Goal: Navigation & Orientation: Find specific page/section

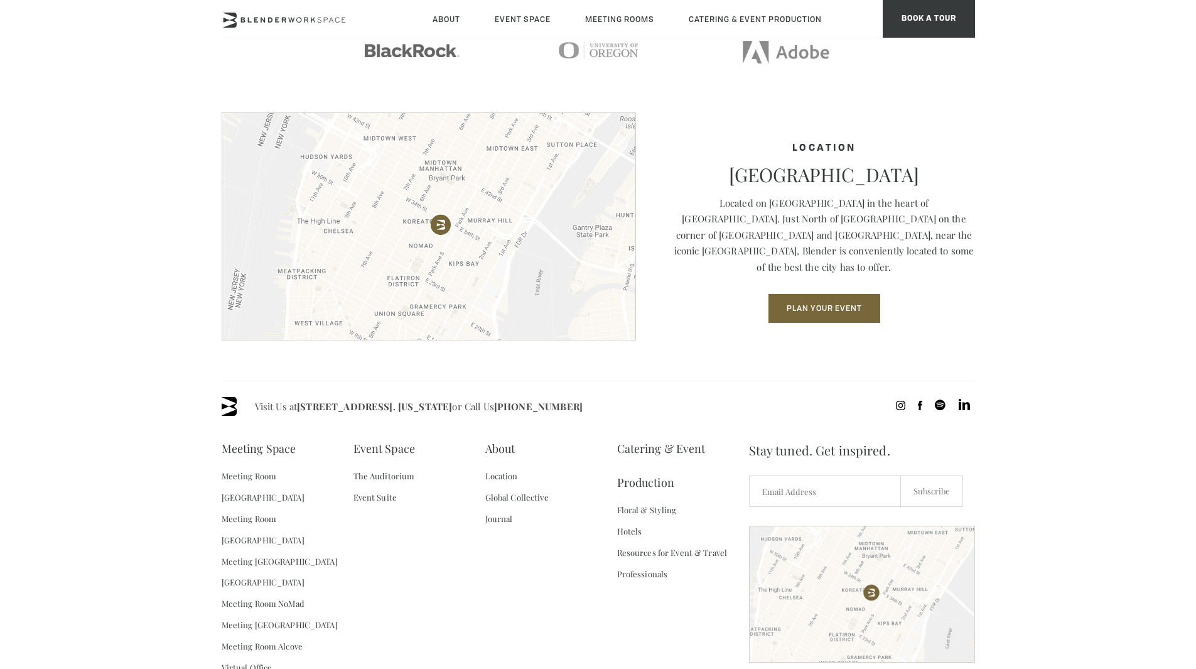
scroll to position [1710, 0]
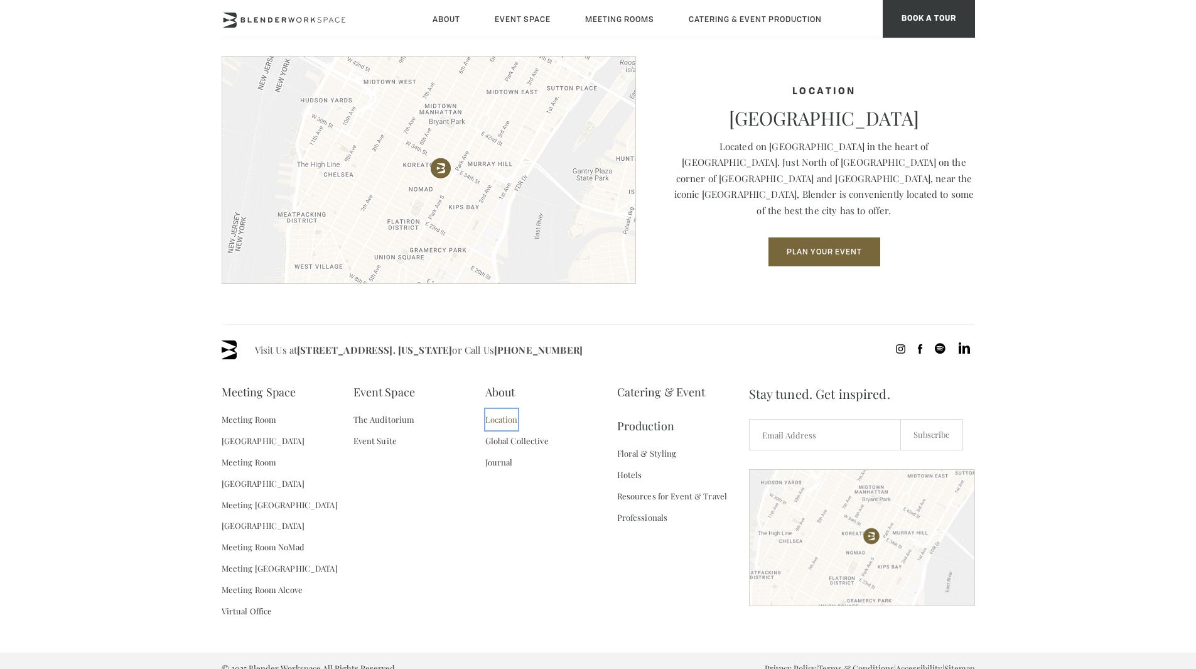
click at [490, 423] on link "Location" at bounding box center [501, 419] width 33 height 21
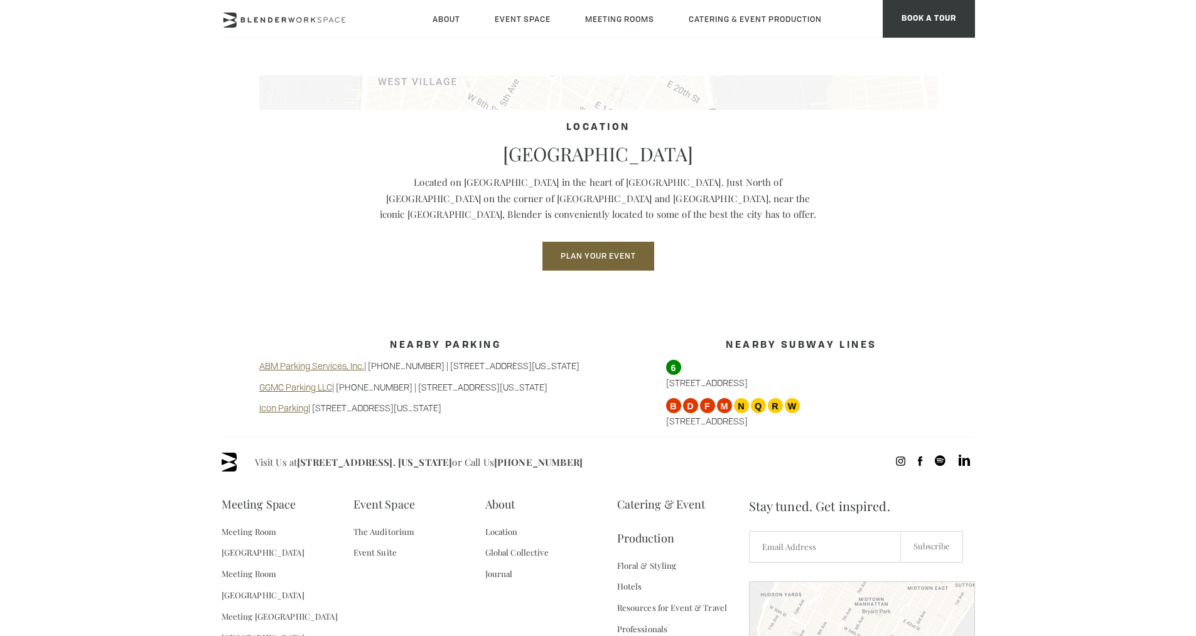
scroll to position [997, 0]
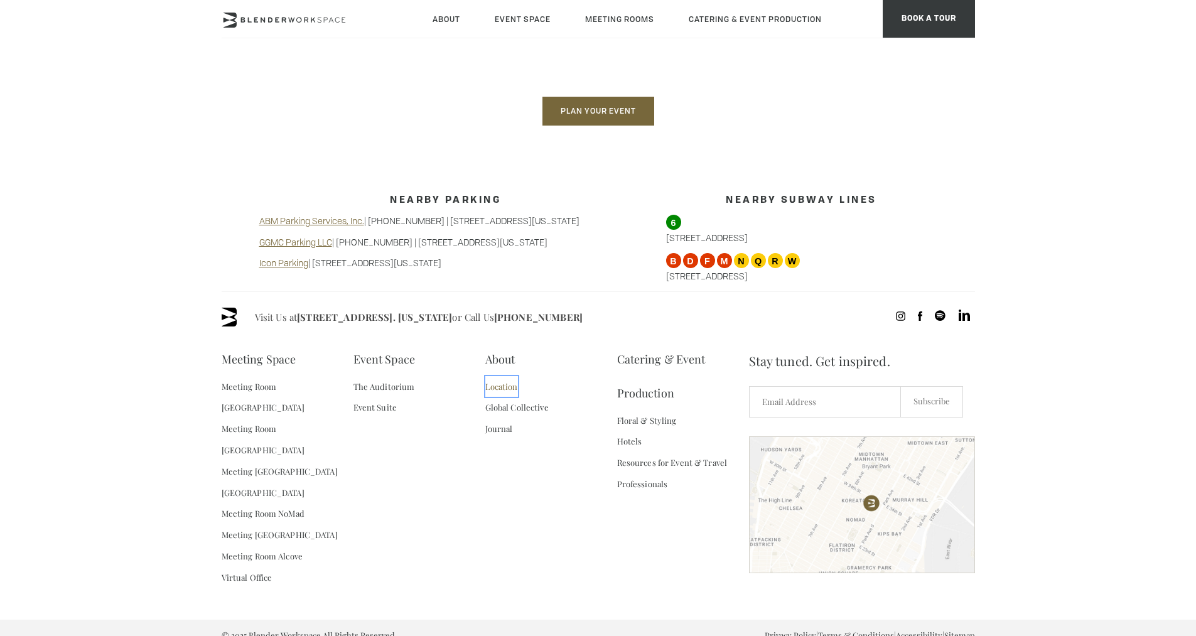
click at [503, 388] on link "Location" at bounding box center [501, 386] width 33 height 21
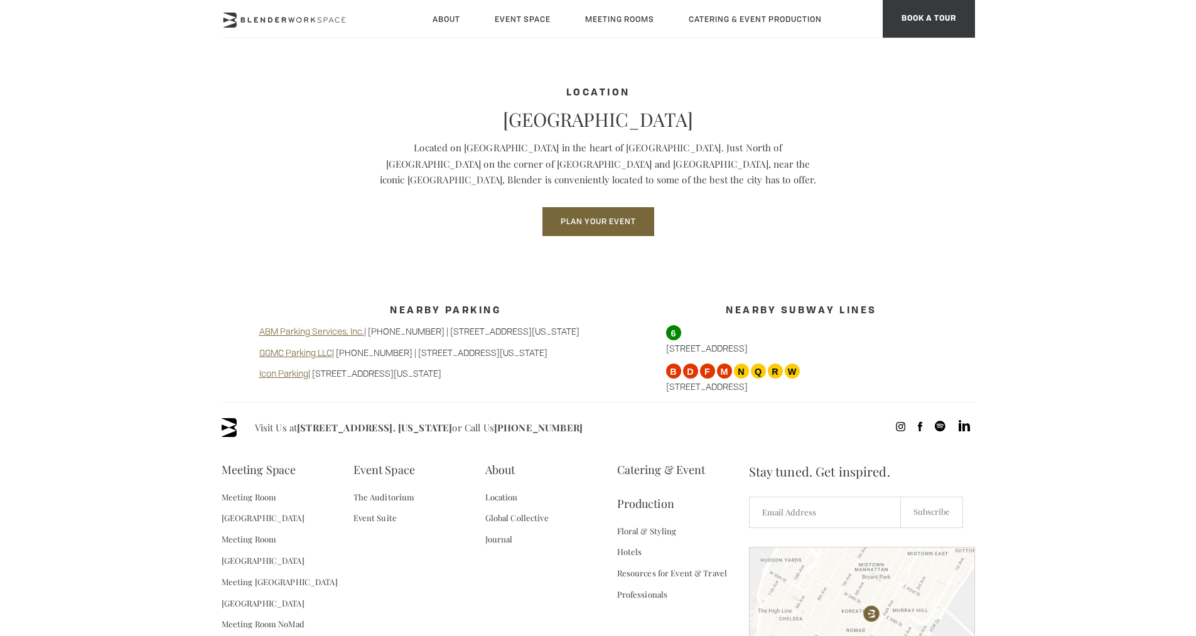
scroll to position [997, 0]
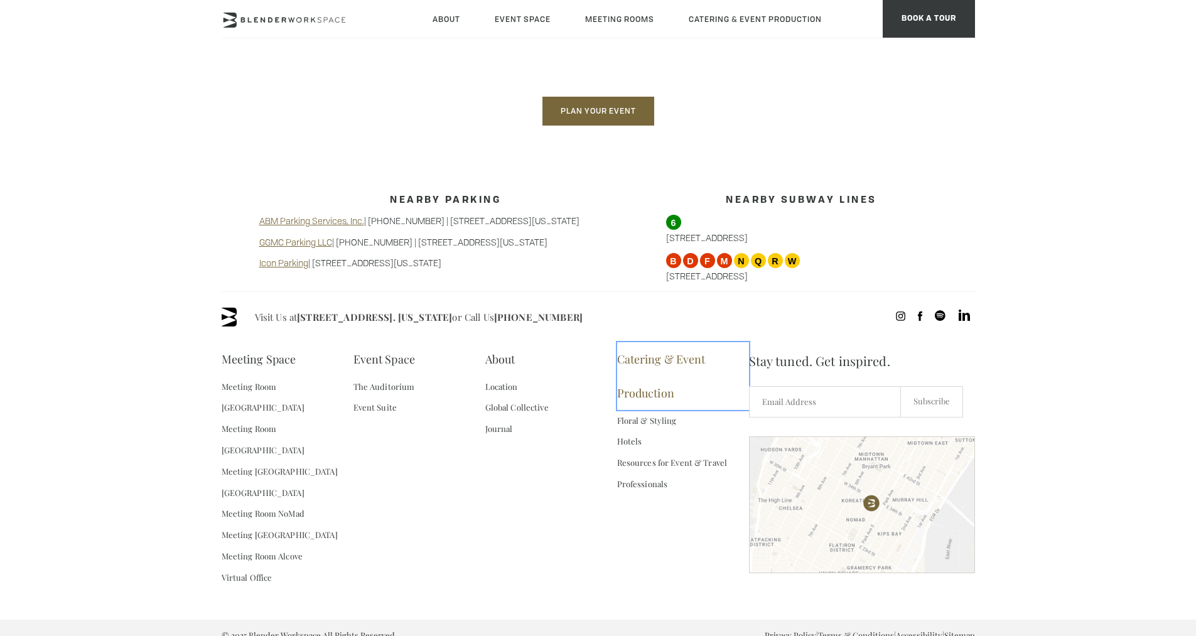
click at [644, 359] on link "Catering & Event Production" at bounding box center [683, 376] width 132 height 68
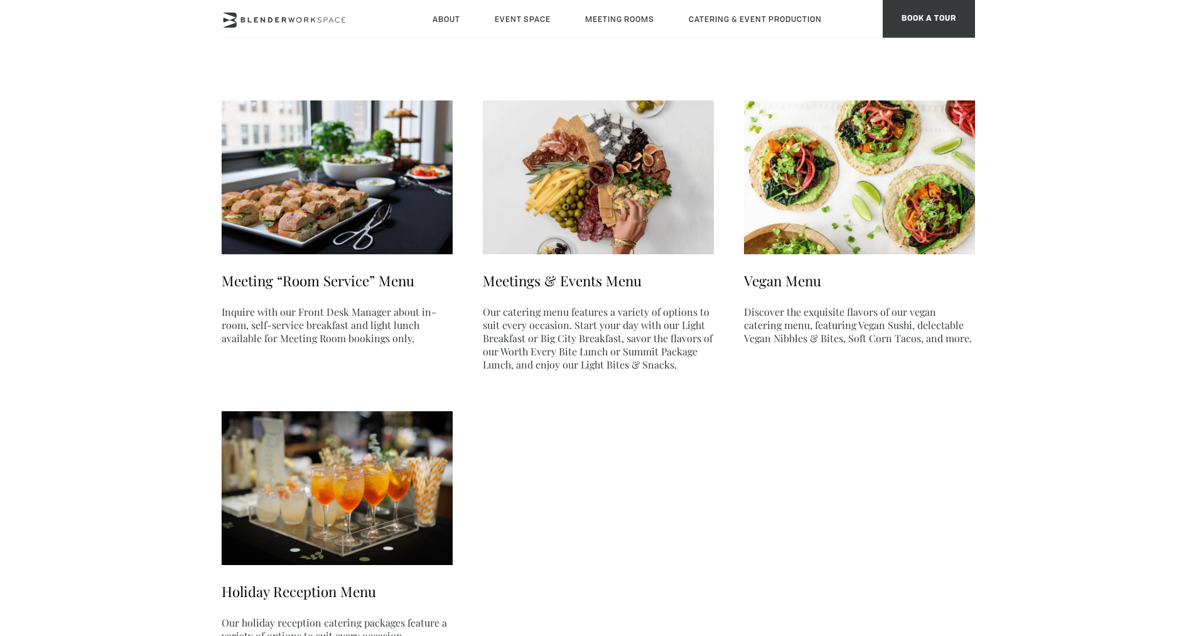
scroll to position [100, 0]
click at [564, 281] on link "Meetings & Events Menu" at bounding box center [562, 280] width 159 height 19
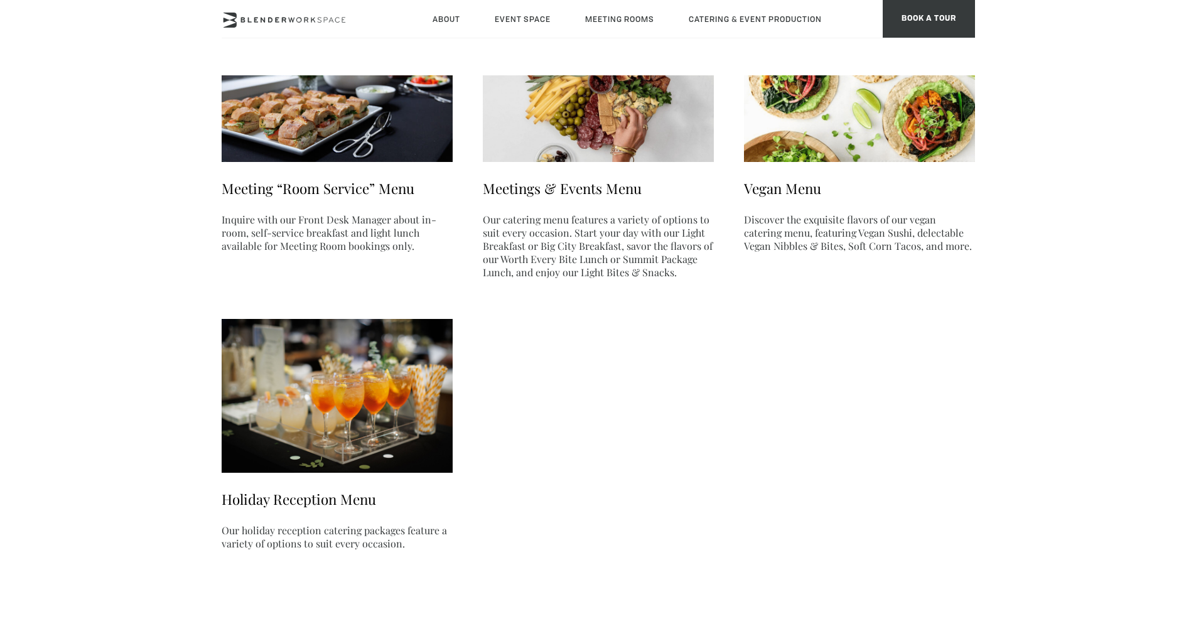
scroll to position [0, 0]
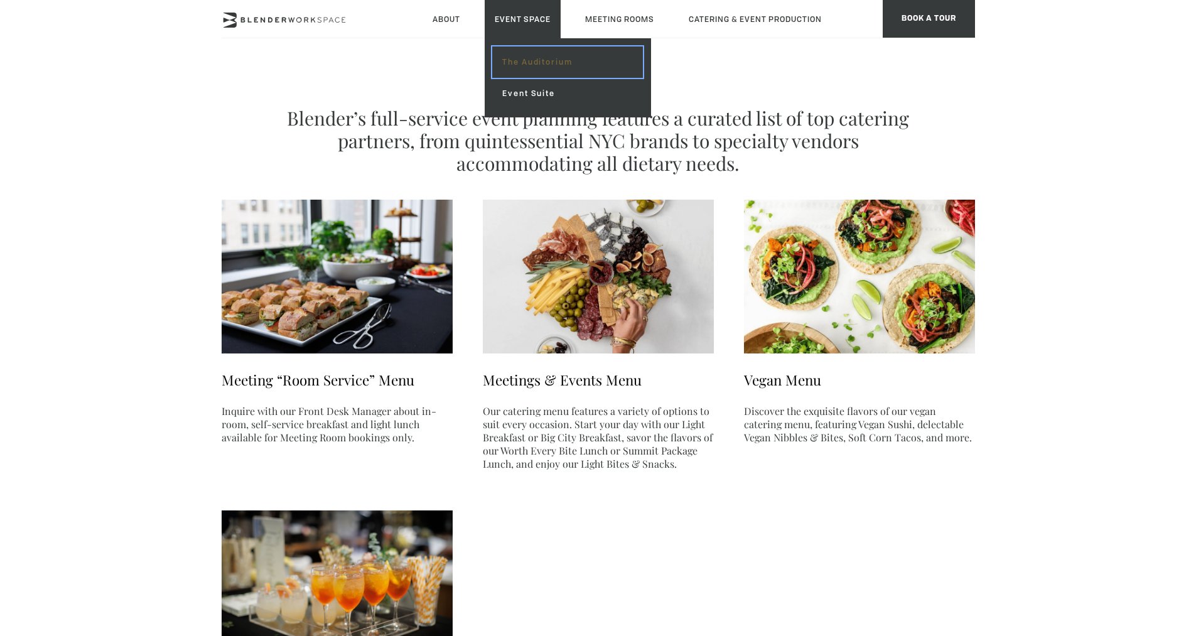
click at [554, 57] on link "The Auditorium" at bounding box center [567, 61] width 150 height 31
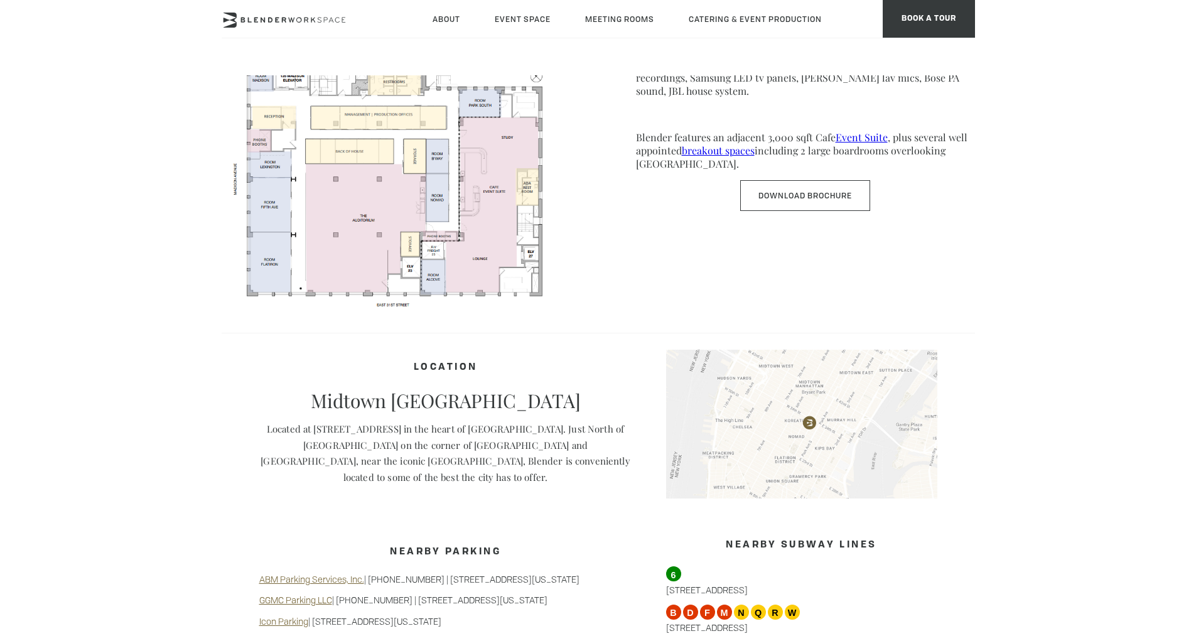
scroll to position [537, 0]
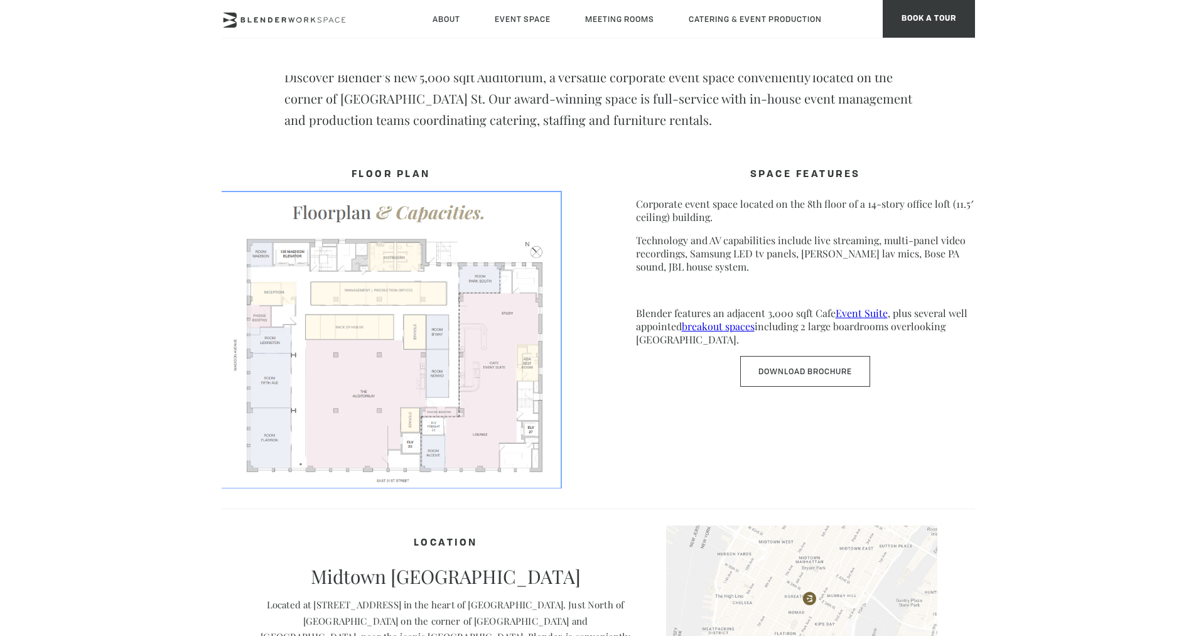
click at [462, 394] on img at bounding box center [391, 339] width 339 height 294
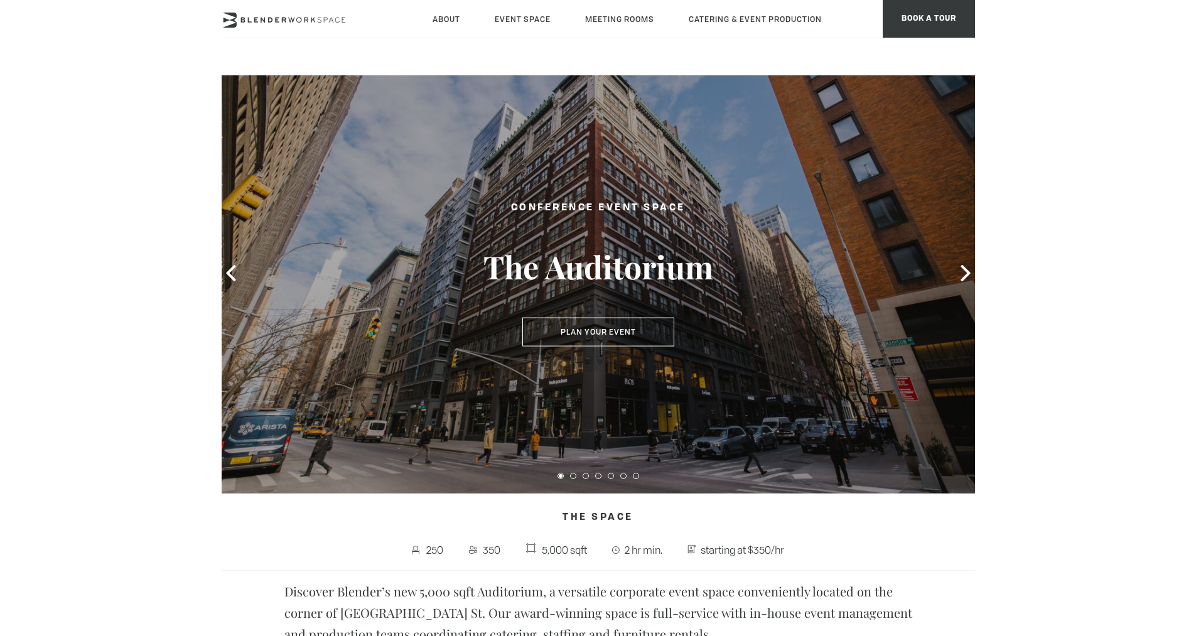
scroll to position [0, 0]
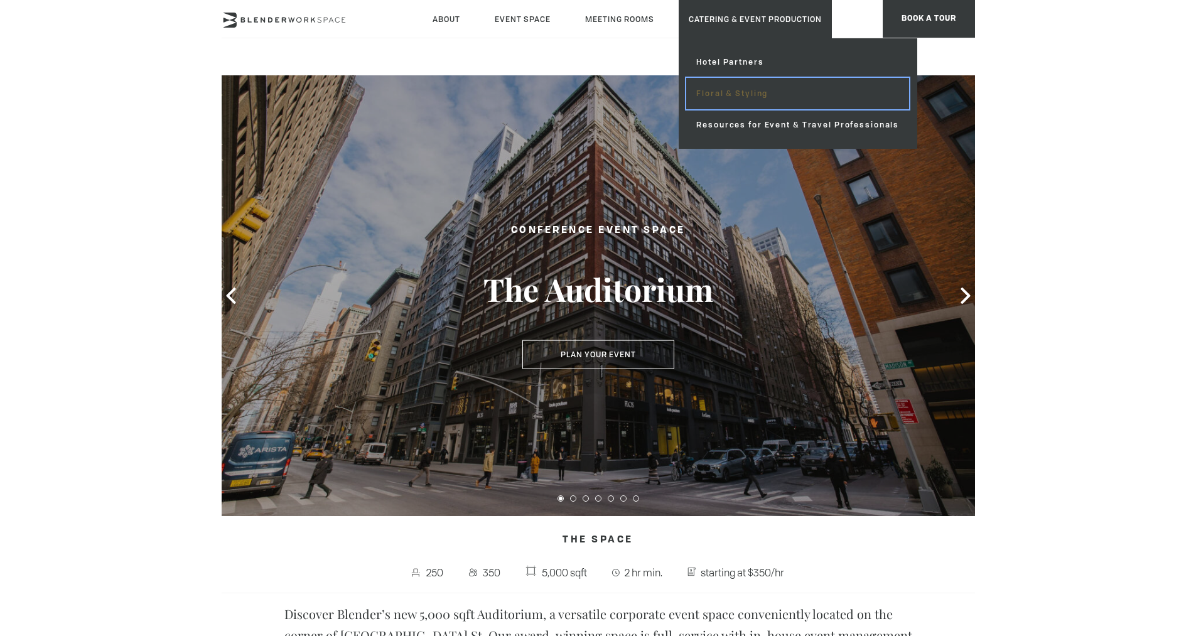
click at [737, 89] on link "Floral & Styling" at bounding box center [797, 93] width 223 height 31
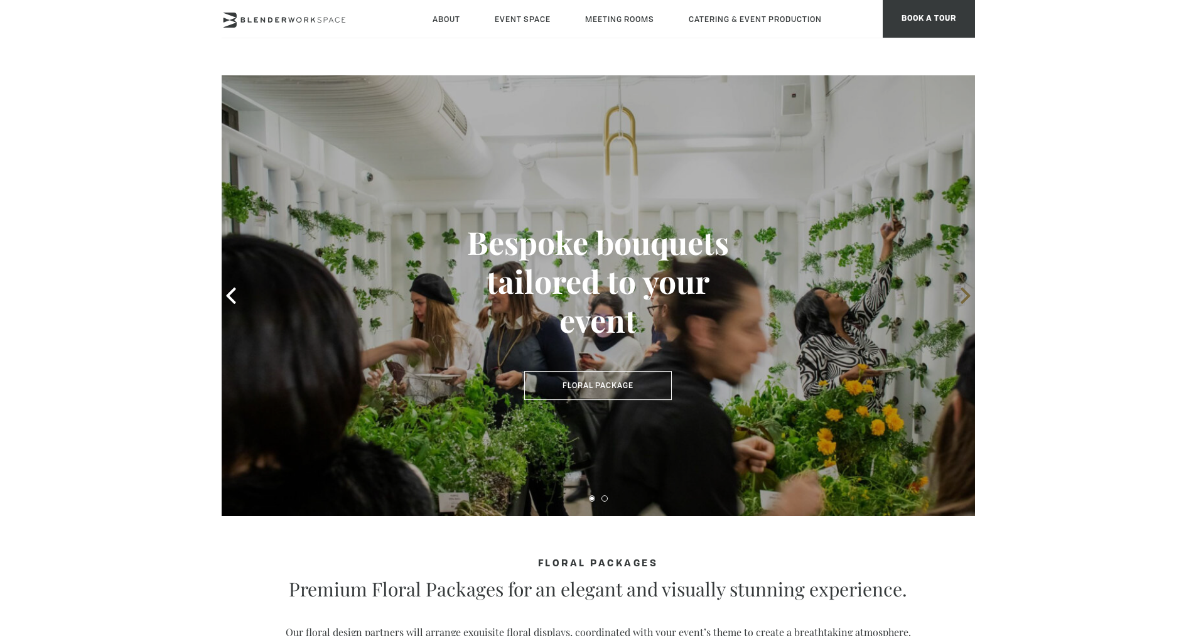
click at [960, 298] on icon at bounding box center [966, 296] width 16 height 16
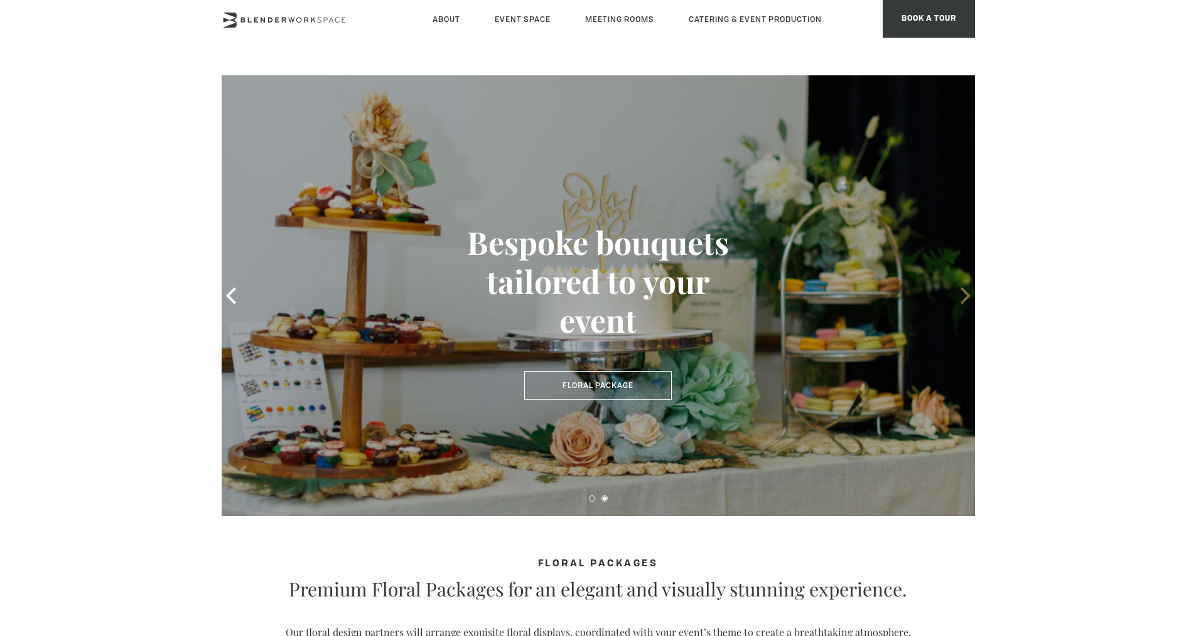
click at [960, 298] on icon at bounding box center [966, 296] width 16 height 16
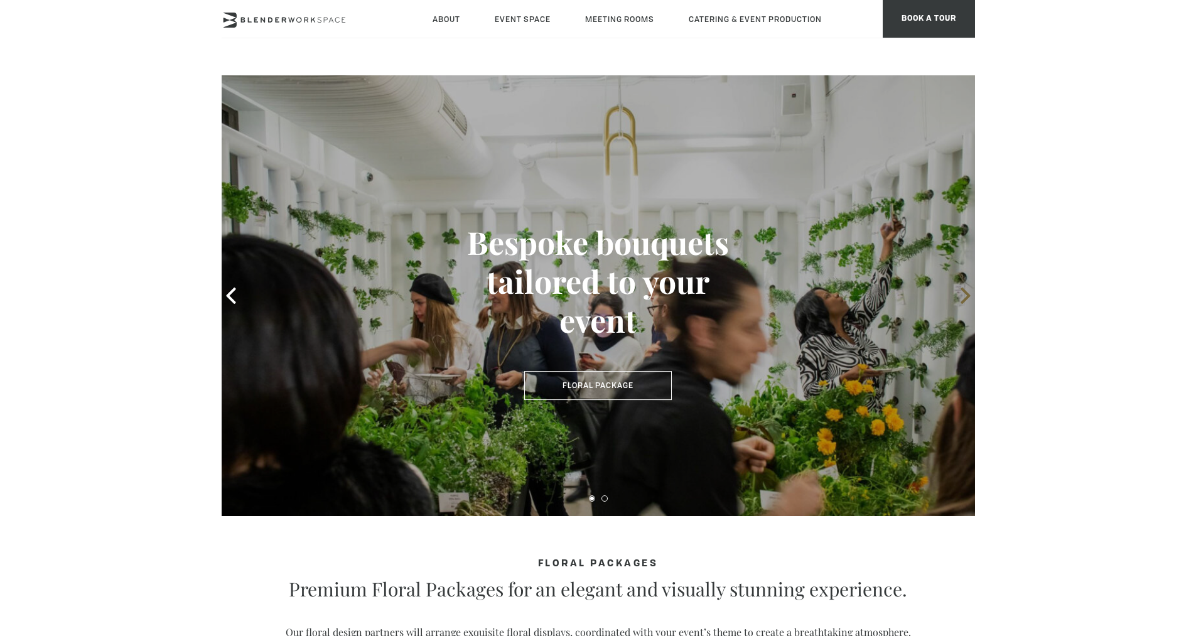
click at [961, 298] on icon at bounding box center [966, 296] width 16 height 16
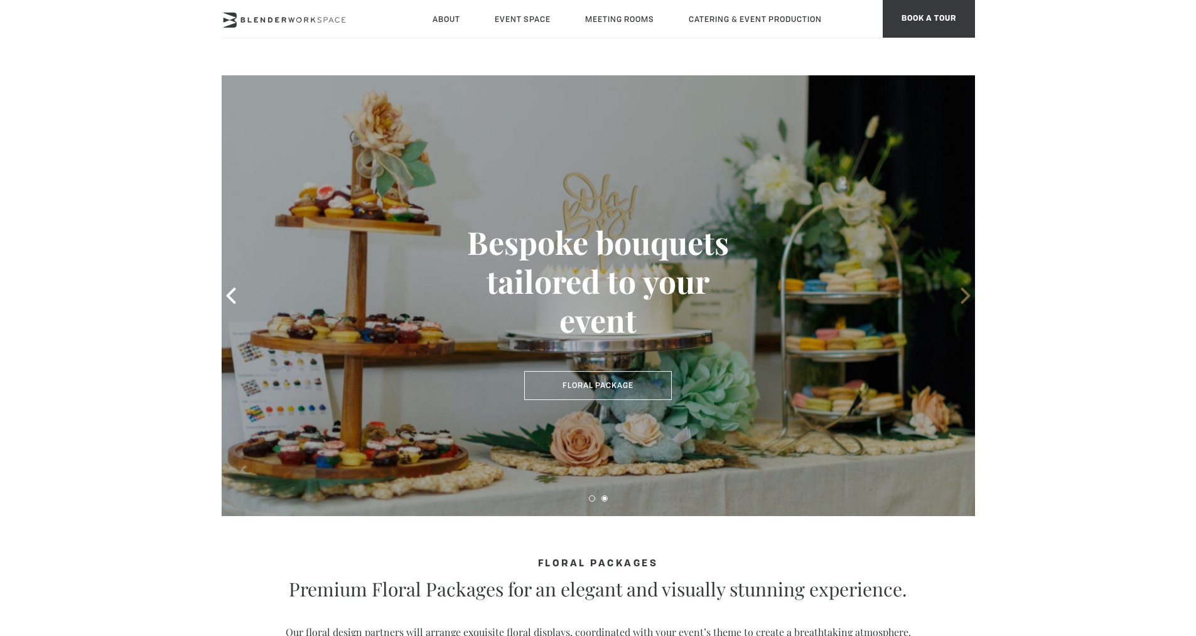
click at [961, 298] on icon at bounding box center [966, 296] width 16 height 16
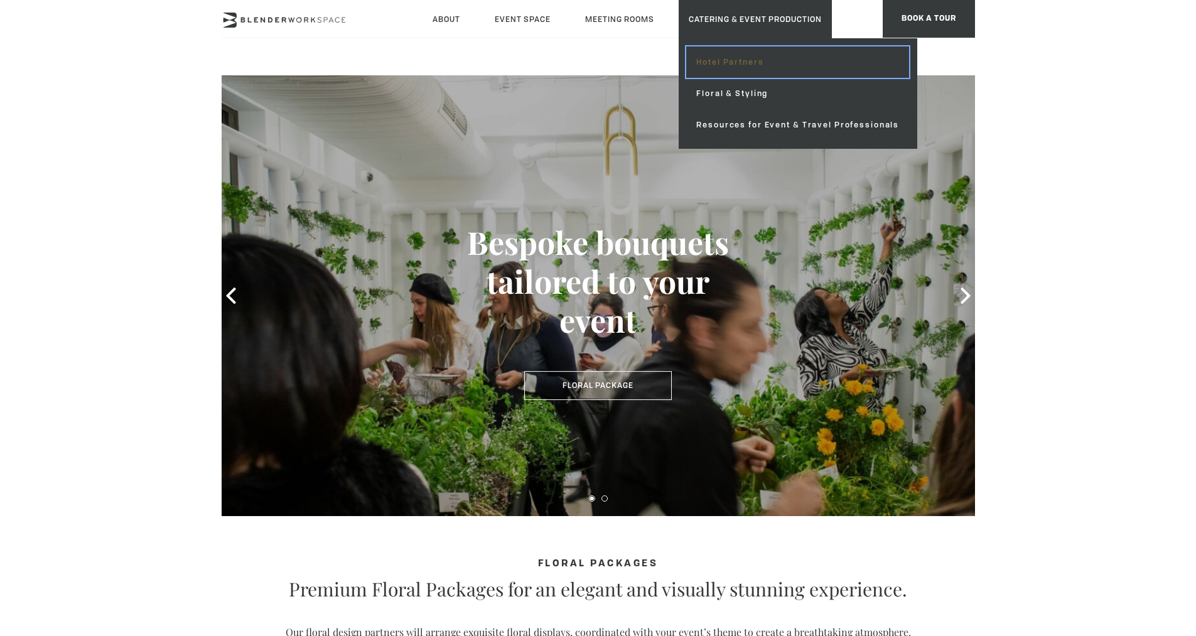
click at [721, 63] on link "Hotel Partners" at bounding box center [797, 61] width 223 height 31
